Goal: Information Seeking & Learning: Understand process/instructions

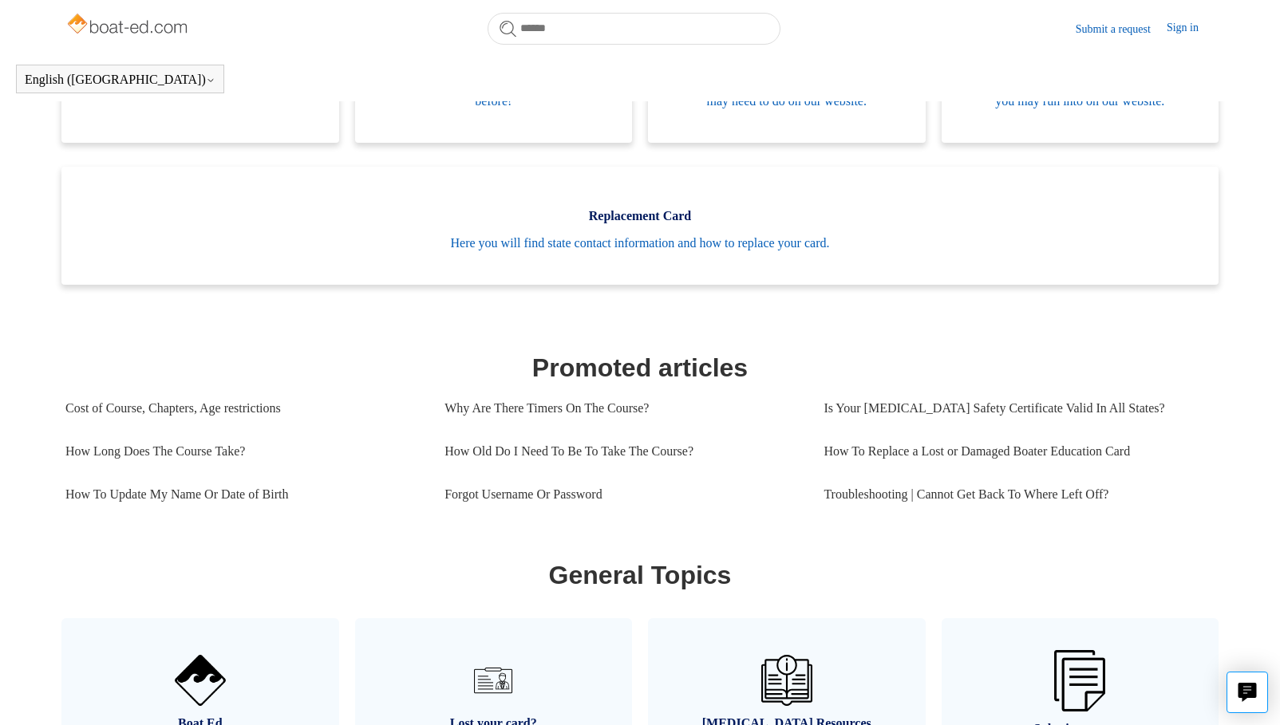
scroll to position [434, 0]
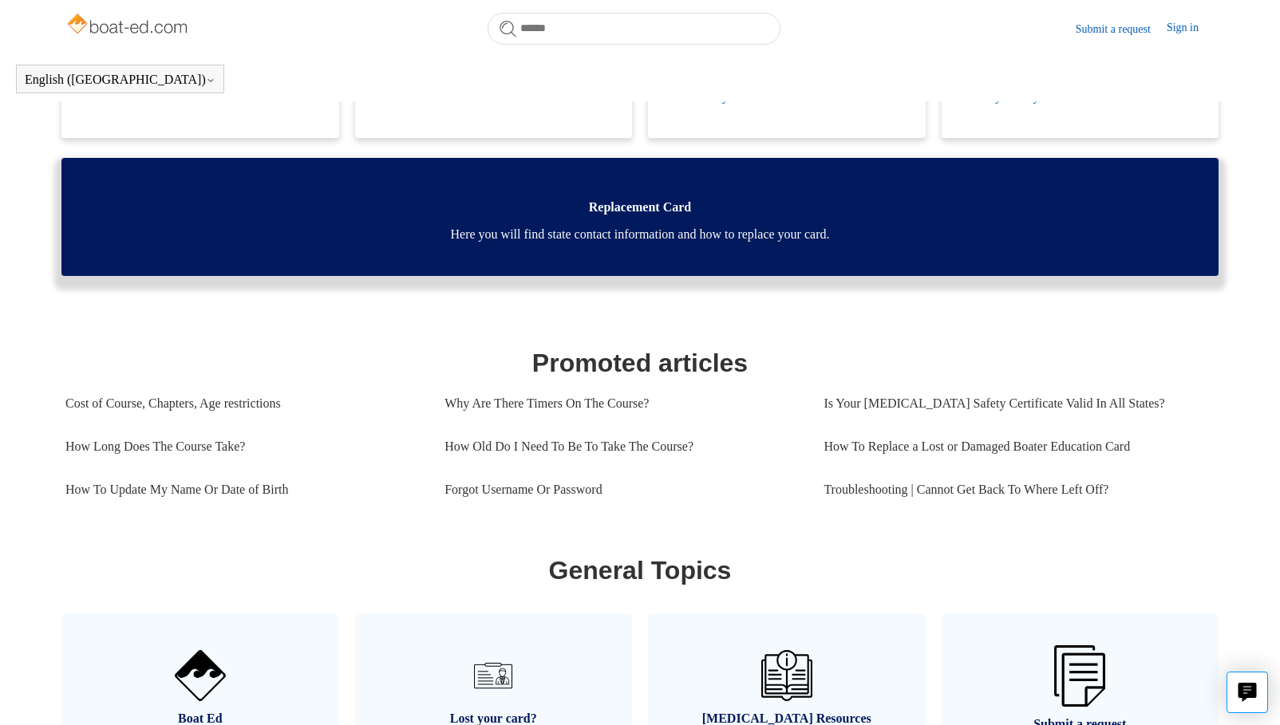
click at [626, 244] on span "Here you will find state contact information and how to replace your card." at bounding box center [639, 234] width 1109 height 19
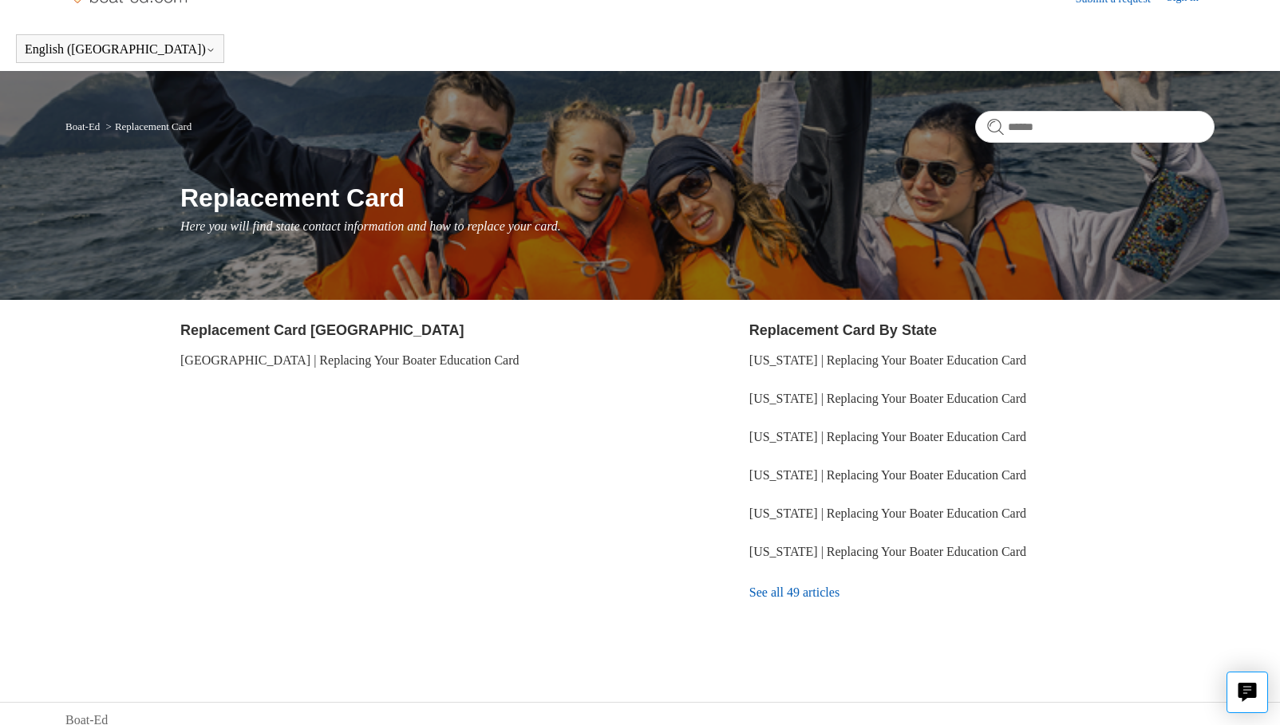
scroll to position [43, 0]
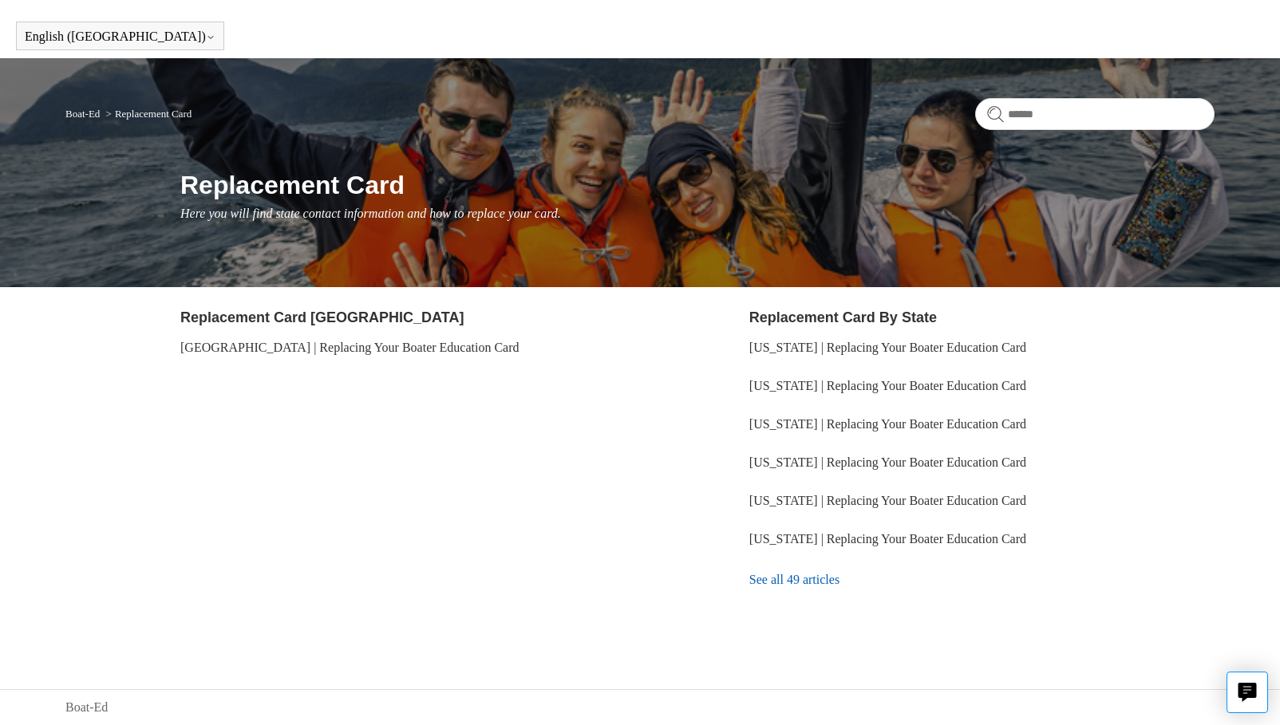
click at [795, 585] on link "See all 49 articles" at bounding box center [981, 580] width 465 height 43
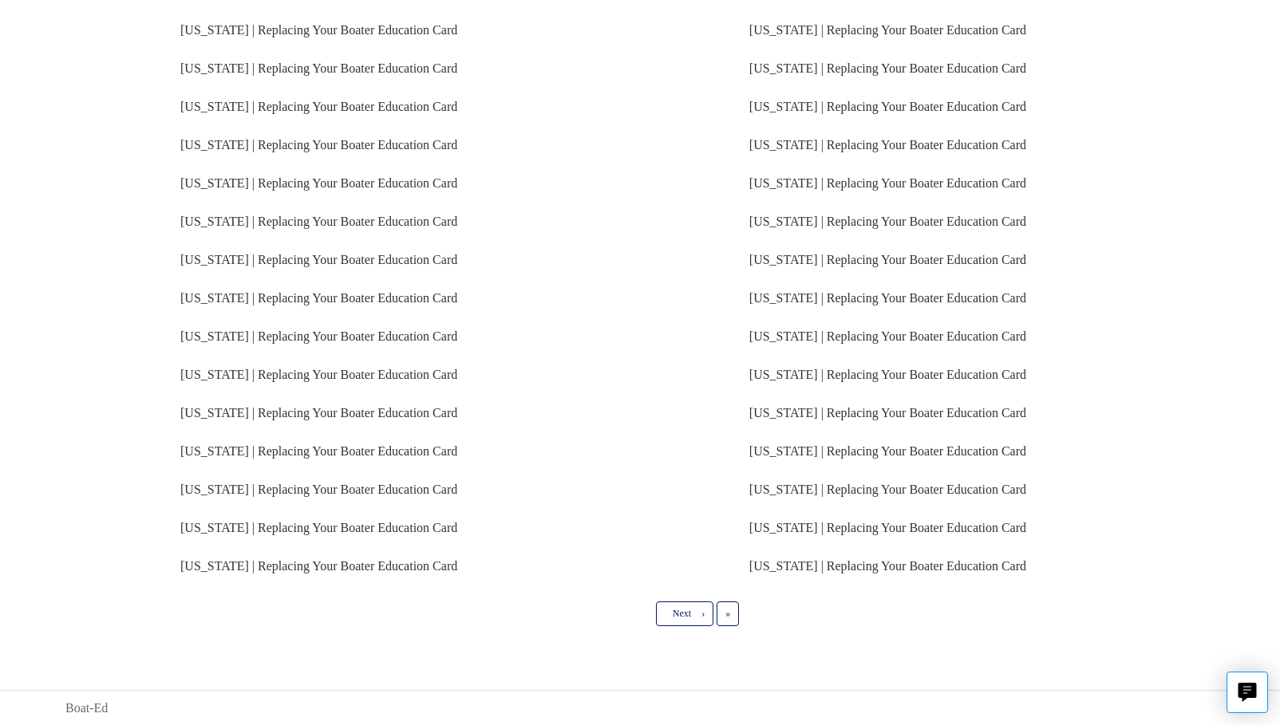
scroll to position [314, 0]
drag, startPoint x: 692, startPoint y: 609, endPoint x: 685, endPoint y: 574, distance: 35.7
click at [692, 610] on link "Next ›" at bounding box center [684, 613] width 57 height 24
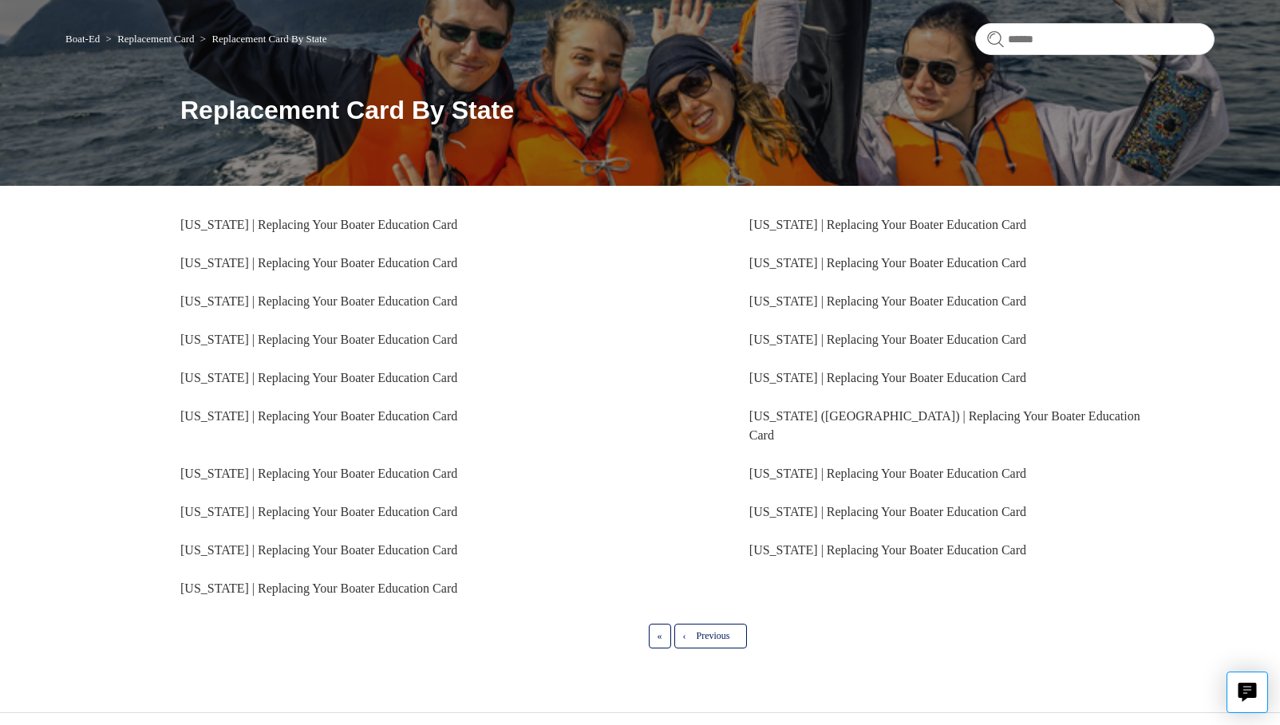
scroll to position [122, 0]
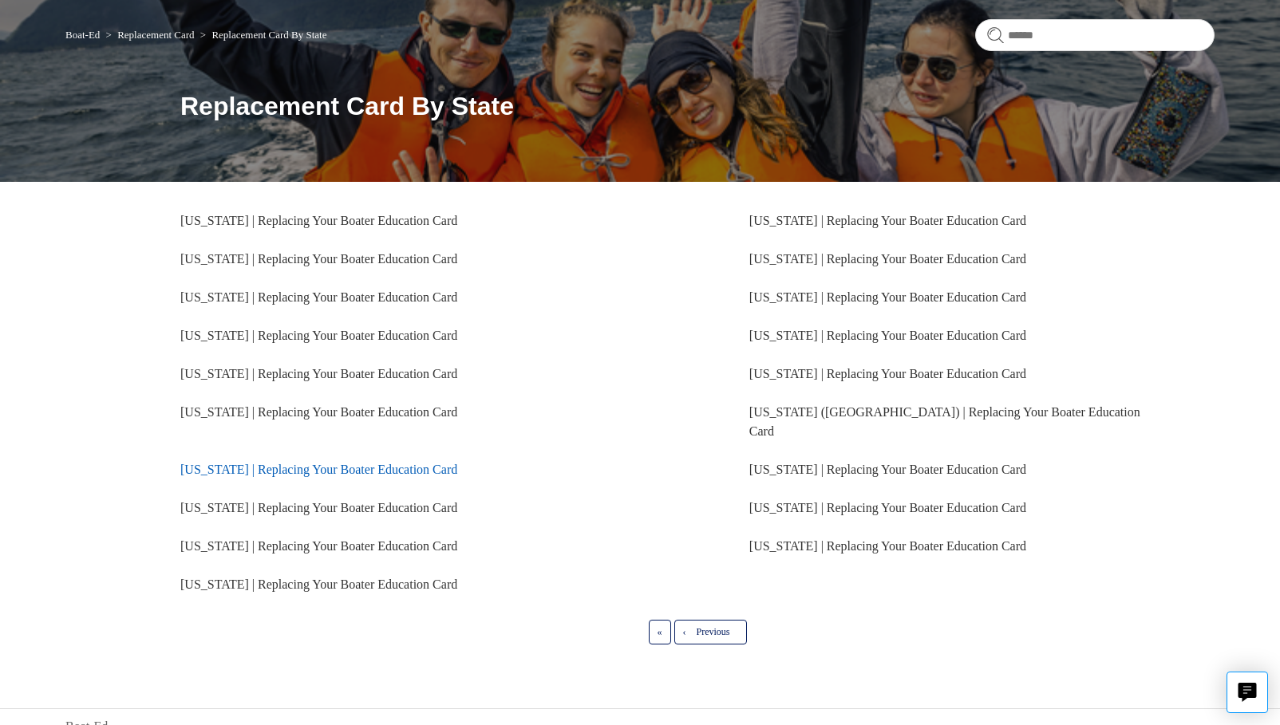
click at [288, 463] on link "Delaware | Replacing Your Boater Education Card" at bounding box center [318, 470] width 277 height 14
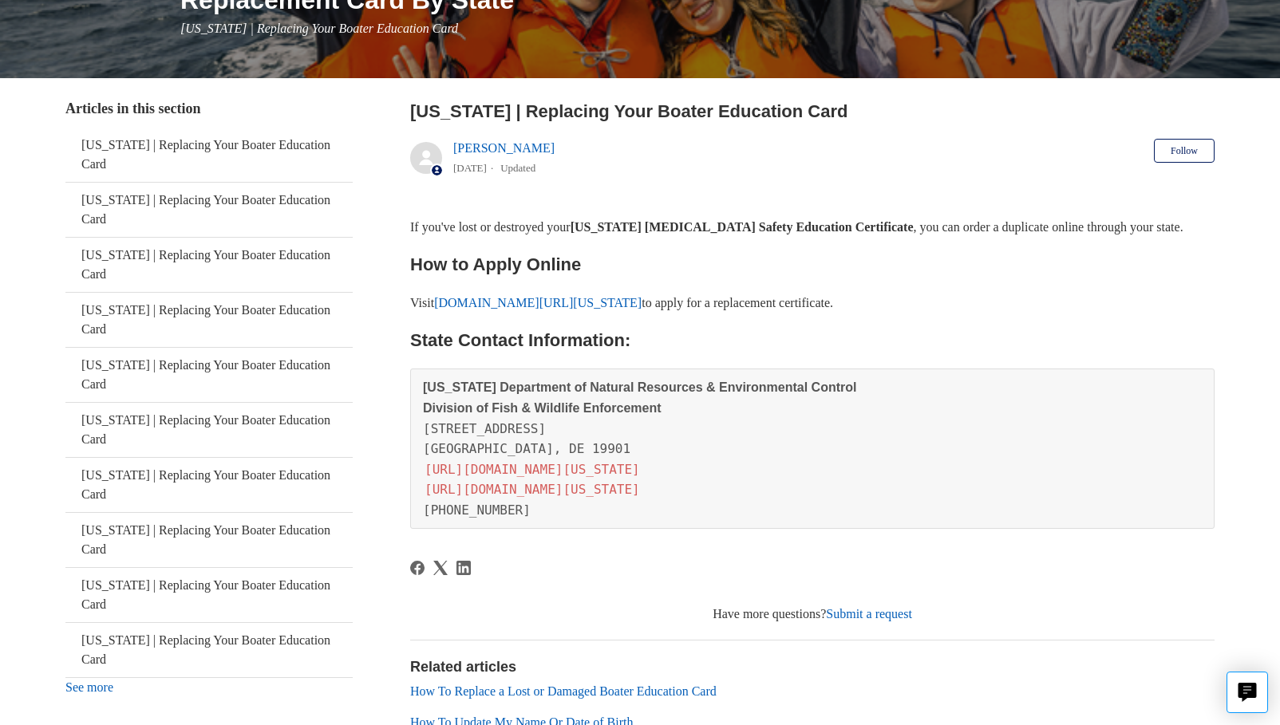
scroll to position [239, 0]
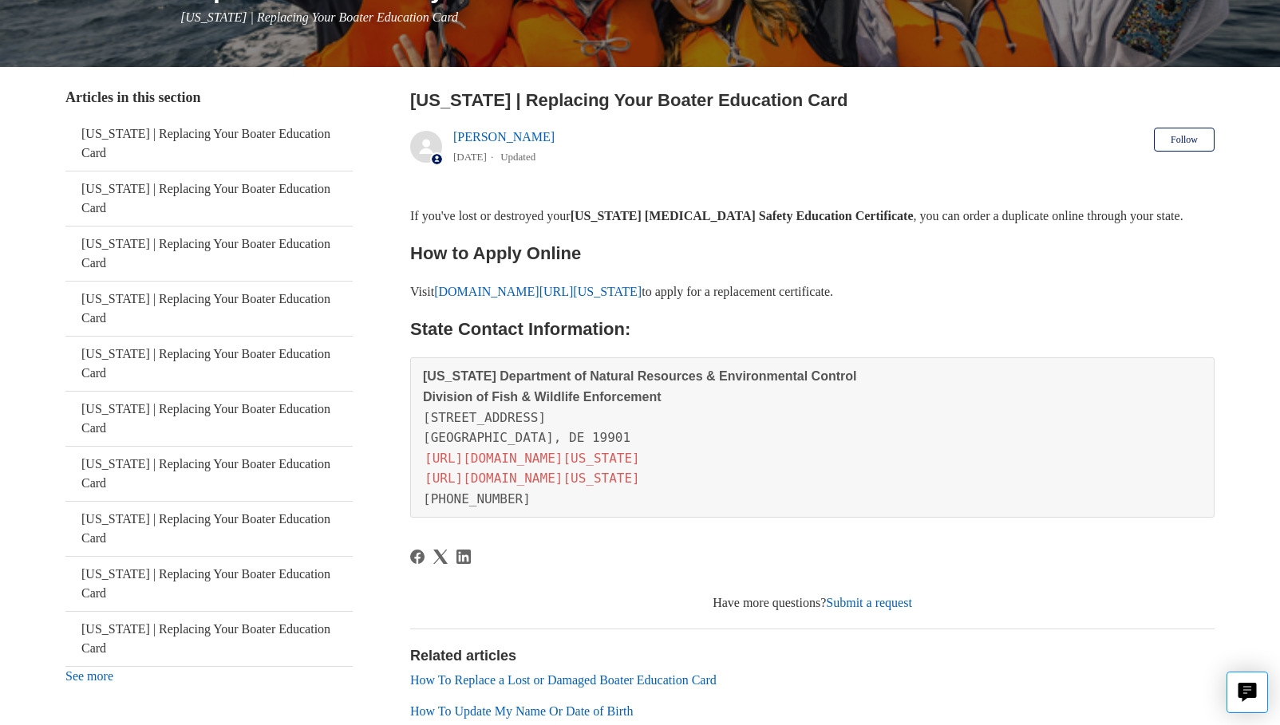
click at [612, 297] on link "boatersafetycards.dnrec.delaware.gov/login" at bounding box center [537, 292] width 207 height 14
